Goal: Check status

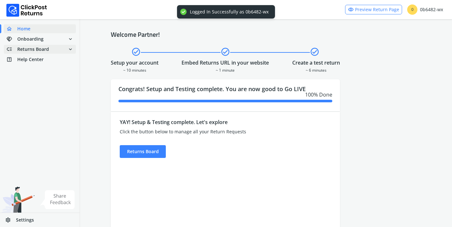
click at [49, 51] on span "low_priority Returns Board expand_more" at bounding box center [40, 49] width 72 height 9
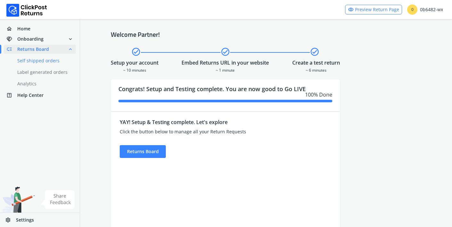
click at [59, 61] on link "done Self shipped orders" at bounding box center [44, 60] width 80 height 9
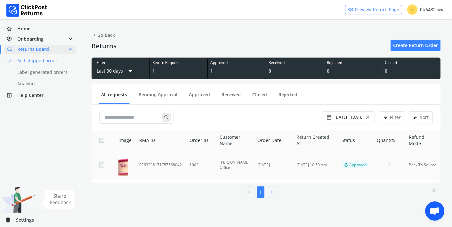
click at [280, 167] on td "[DATE]" at bounding box center [273, 165] width 39 height 29
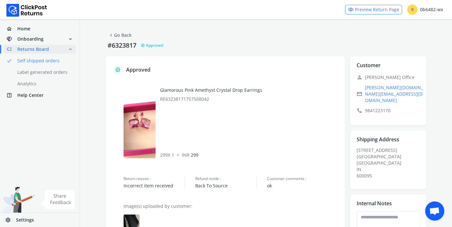
click at [381, 89] on link "email [DOMAIN_NAME][EMAIL_ADDRESS][DOMAIN_NAME]" at bounding box center [391, 94] width 68 height 19
click at [409, 106] on p "call [PHONE_NUMBER]" at bounding box center [391, 110] width 68 height 9
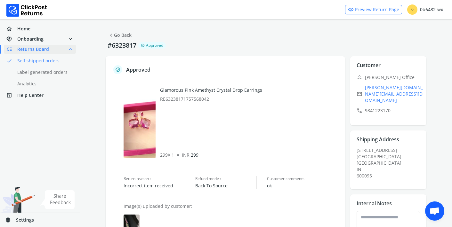
click at [366, 105] on div "Customer edit person [PERSON_NAME] Office email [PERSON_NAME][DOMAIN_NAME][EMAI…" at bounding box center [388, 90] width 77 height 69
click at [428, 109] on div "chevron_left Go Back #6323817 verified Approved verified Approved Glamorous Pin…" at bounding box center [266, 202] width 372 height 366
click at [411, 82] on div "Customer edit person [PERSON_NAME] Office email [PERSON_NAME][DOMAIN_NAME][EMAI…" at bounding box center [388, 90] width 77 height 69
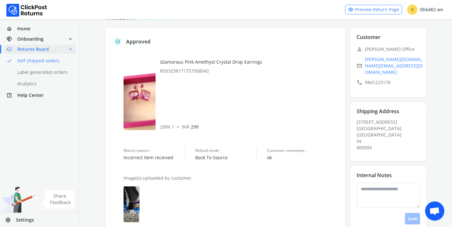
scroll to position [29, 0]
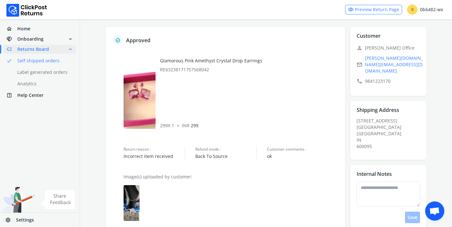
drag, startPoint x: 401, startPoint y: 63, endPoint x: 393, endPoint y: 5, distance: 57.8
click at [0, 0] on div "visibility Preview Return Page 0 0b6482-wx home Home handshake Onboarding expan…" at bounding box center [226, 163] width 452 height 385
